Goal: Navigation & Orientation: Understand site structure

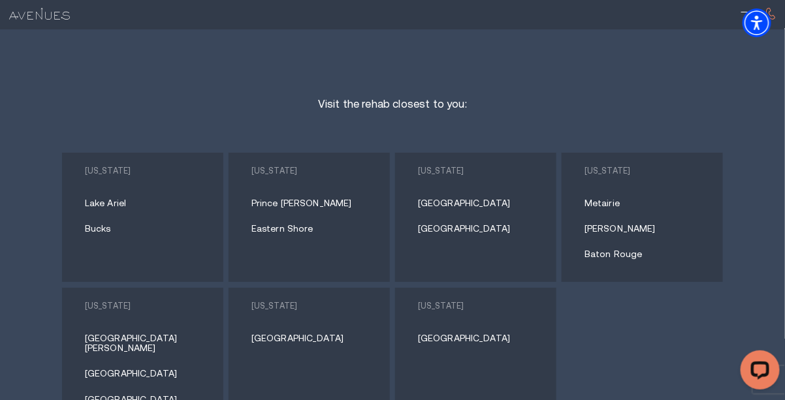
scroll to position [5485, 0]
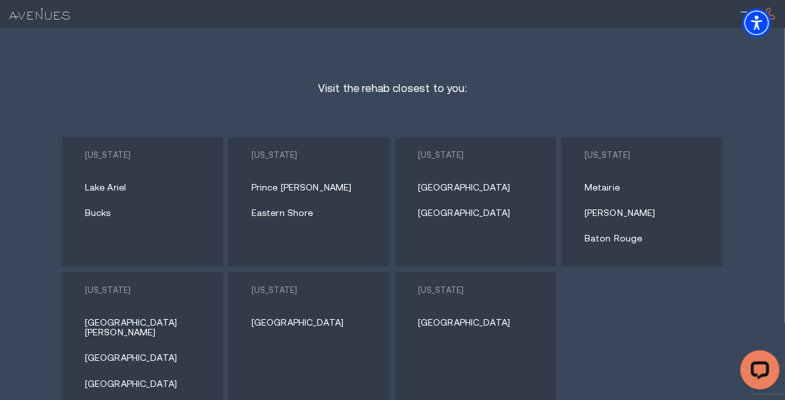
click at [260, 318] on link "[GEOGRAPHIC_DATA]" at bounding box center [313, 323] width 125 height 10
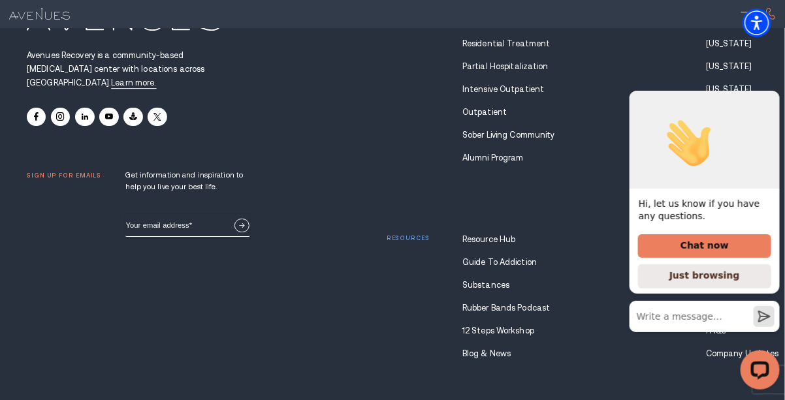
scroll to position [8089, 0]
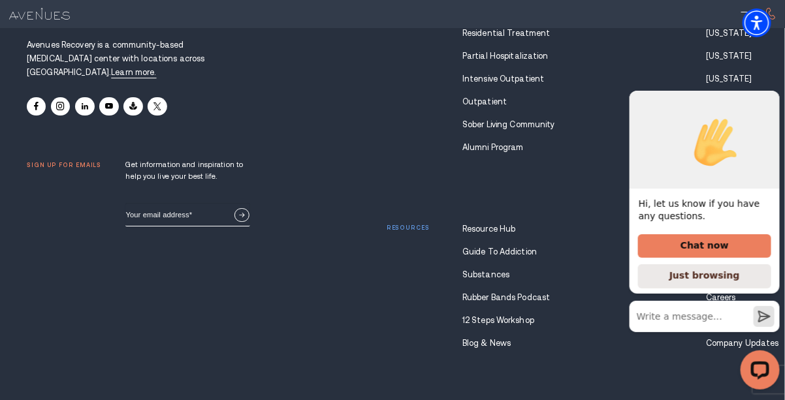
drag, startPoint x: 616, startPoint y: 114, endPoint x: 661, endPoint y: 119, distance: 45.4
click html "Hi, let us know if you have any questions. Chat now Just browsing"
click at [770, 84] on icon "Hide greeting" at bounding box center [771, 79] width 7 height 7
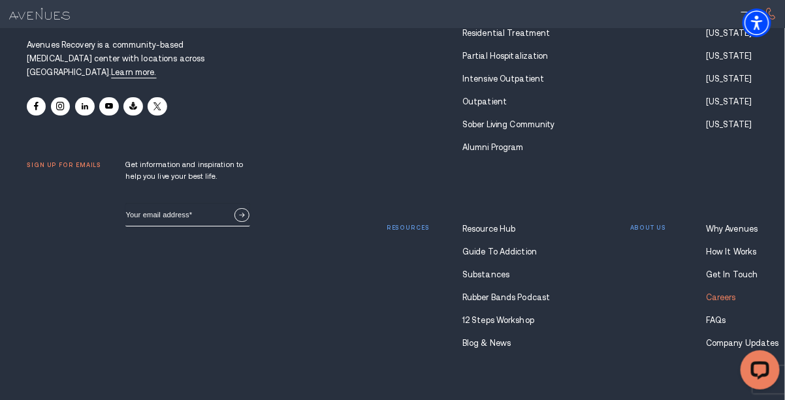
click at [724, 293] on link "Careers" at bounding box center [732, 297] width 52 height 9
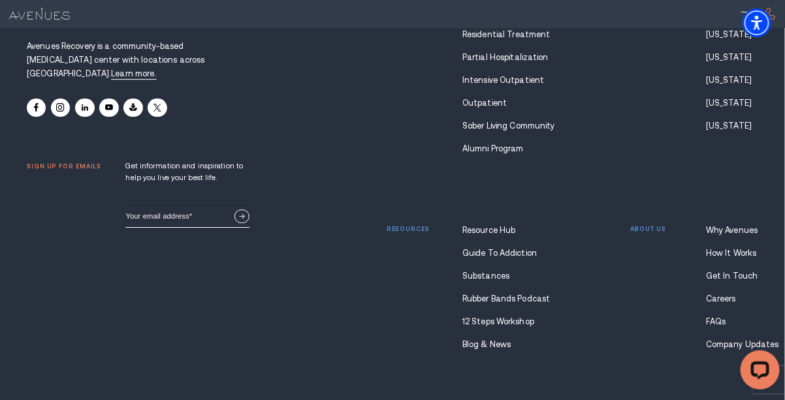
scroll to position [8089, 0]
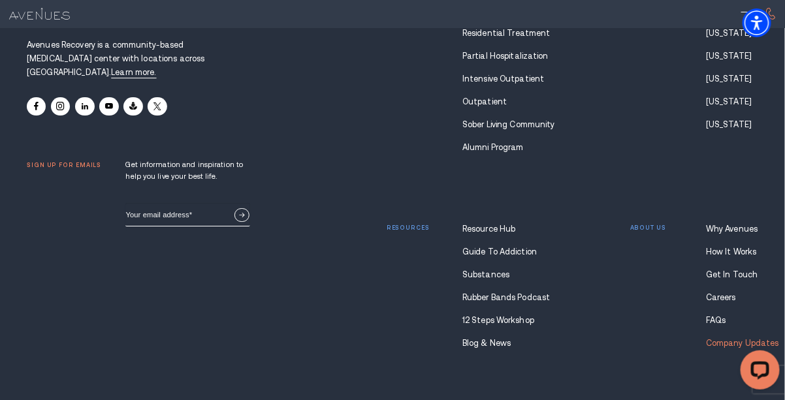
click at [725, 339] on link "Company Updates" at bounding box center [732, 343] width 52 height 9
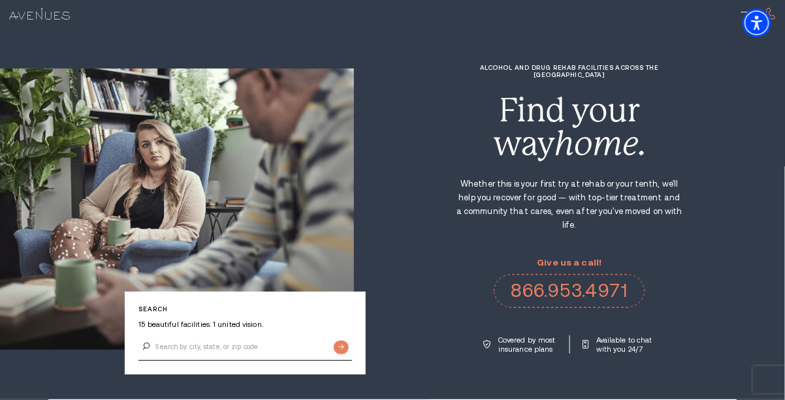
click at [53, 15] on img at bounding box center [39, 14] width 61 height 12
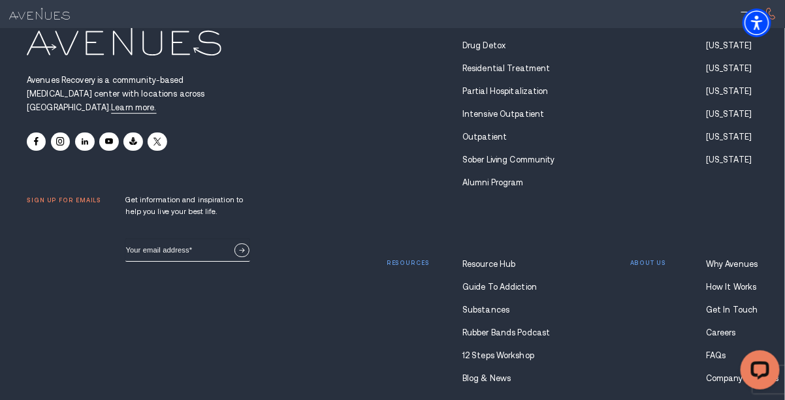
scroll to position [8089, 0]
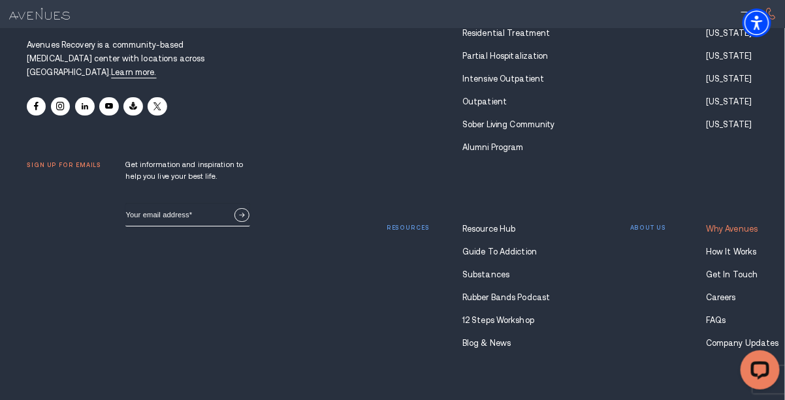
click at [726, 225] on link "Why Avenues" at bounding box center [732, 229] width 52 height 9
